Goal: Information Seeking & Learning: Learn about a topic

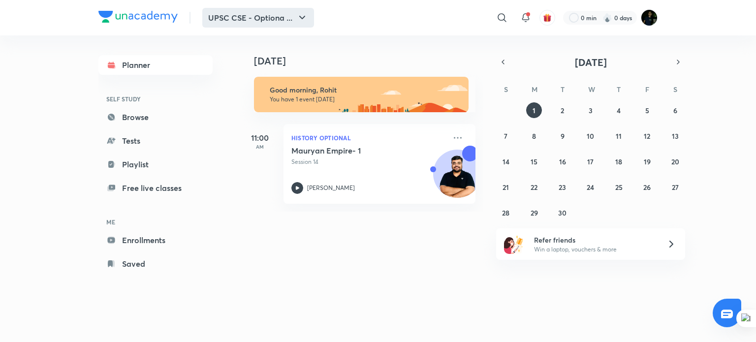
click at [305, 15] on icon "button" at bounding box center [302, 18] width 12 height 12
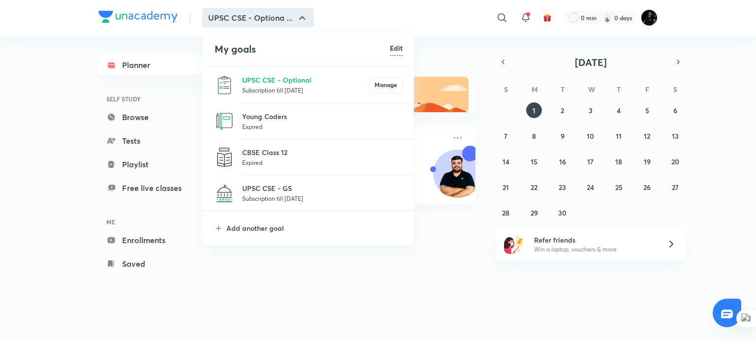
click at [283, 159] on p "Expired" at bounding box center [322, 163] width 161 height 10
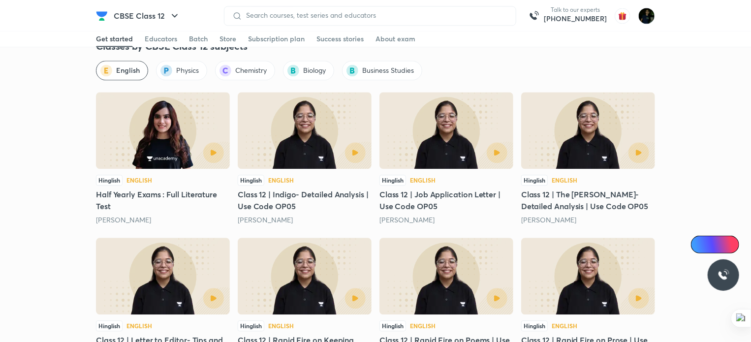
scroll to position [1072, 0]
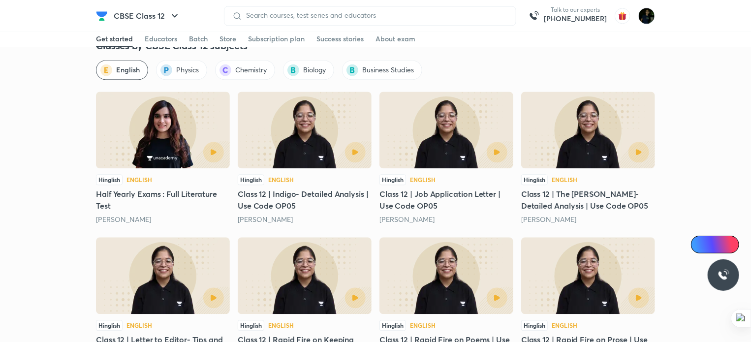
click at [122, 219] on link "[PERSON_NAME]" at bounding box center [123, 219] width 55 height 9
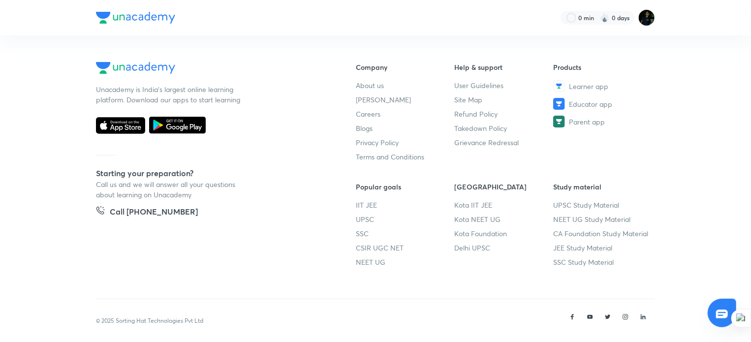
scroll to position [41, 0]
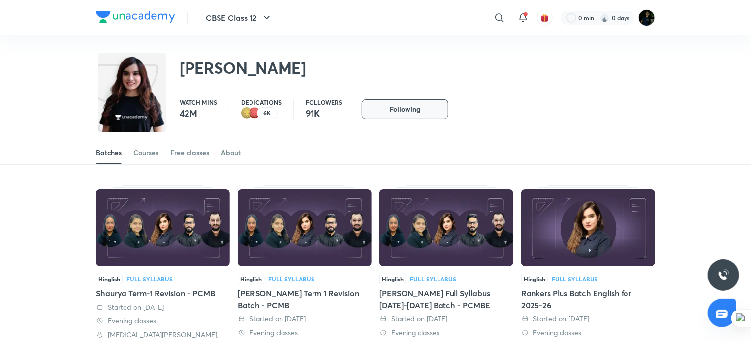
click at [425, 112] on button "Following" at bounding box center [405, 109] width 87 height 20
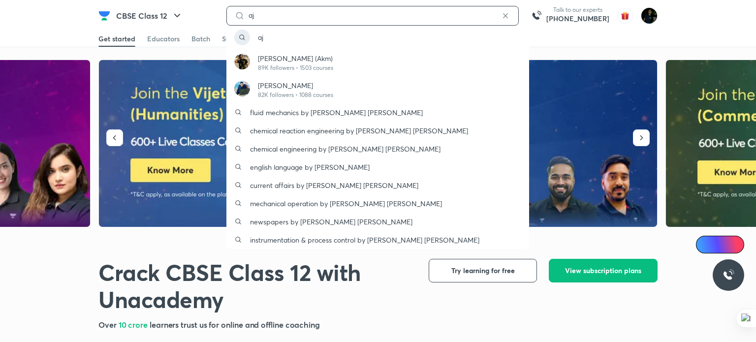
click at [326, 13] on input "aj" at bounding box center [373, 15] width 256 height 8
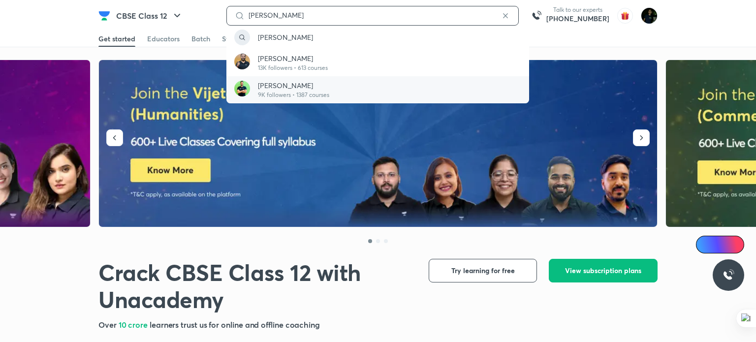
type input "ajay dhyal"
click at [294, 89] on p "Ajay Dhayal" at bounding box center [293, 85] width 71 height 10
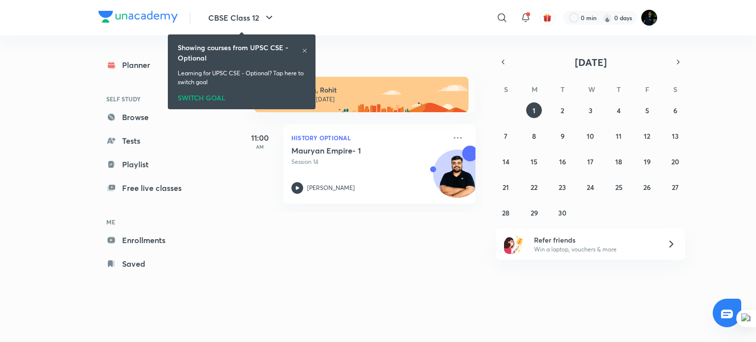
click at [304, 52] on icon at bounding box center [305, 51] width 6 height 6
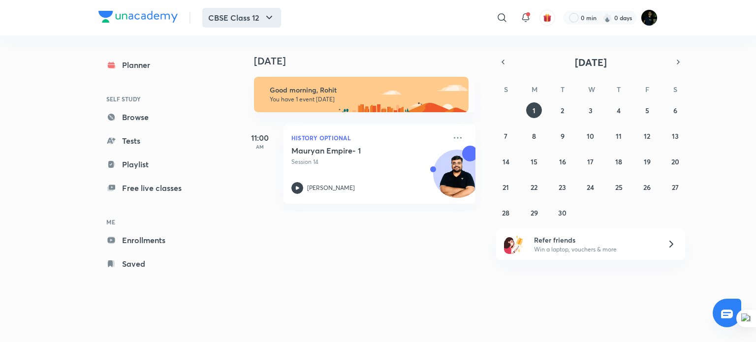
click at [275, 16] on icon "button" at bounding box center [269, 18] width 12 height 12
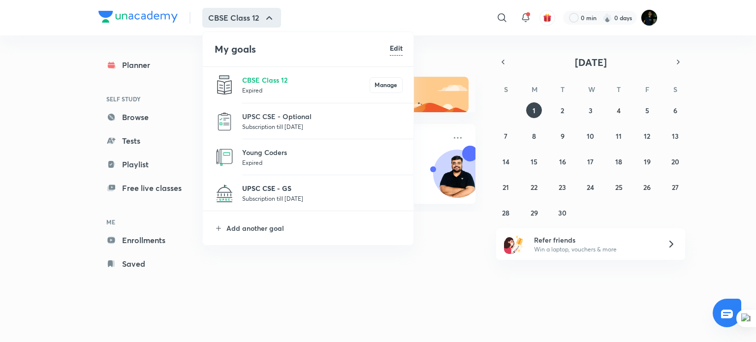
click at [284, 187] on p "UPSC CSE - GS" at bounding box center [322, 188] width 161 height 10
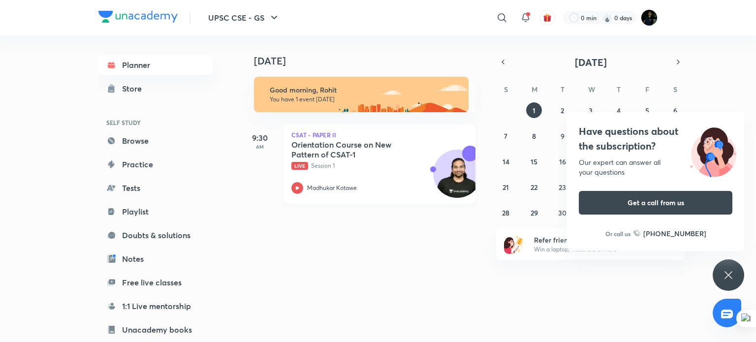
click at [380, 173] on div "Orientation Course on New Pattern of CSAT-1 Live Session 1 Madhukar Kotawe" at bounding box center [369, 167] width 155 height 54
